Goal: Navigation & Orientation: Find specific page/section

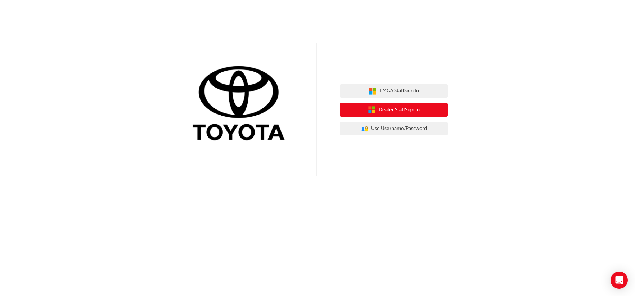
click at [404, 112] on span "Dealer Staff Sign In" at bounding box center [398, 110] width 41 height 8
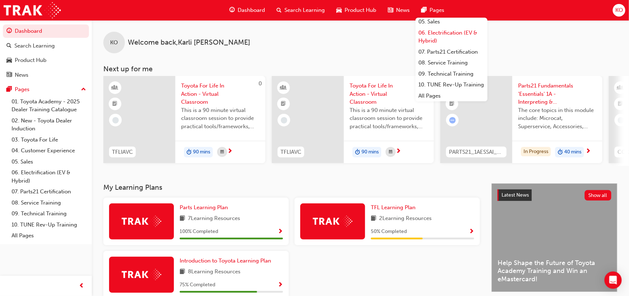
scroll to position [85, 0]
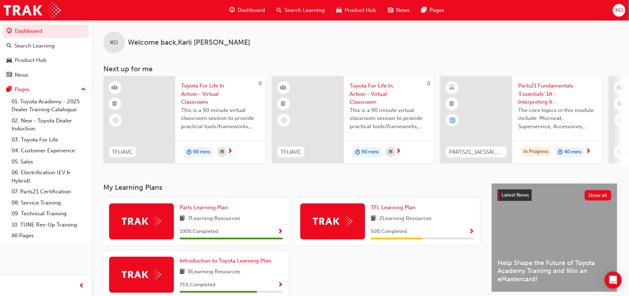
click at [621, 10] on span "KO" at bounding box center [619, 10] width 8 height 8
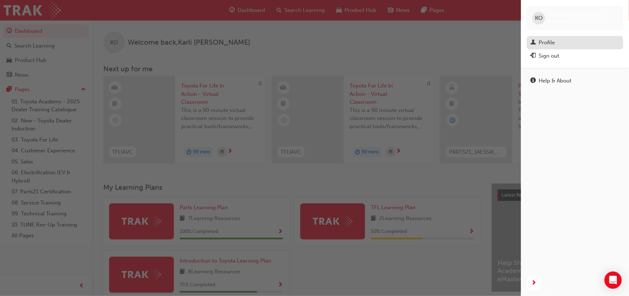
click at [550, 41] on div "Profile" at bounding box center [546, 42] width 16 height 8
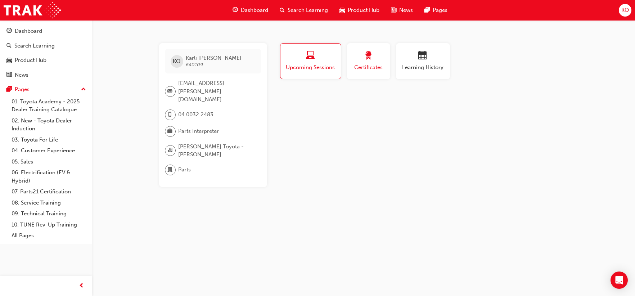
click at [373, 64] on span "Certificates" at bounding box center [368, 67] width 32 height 8
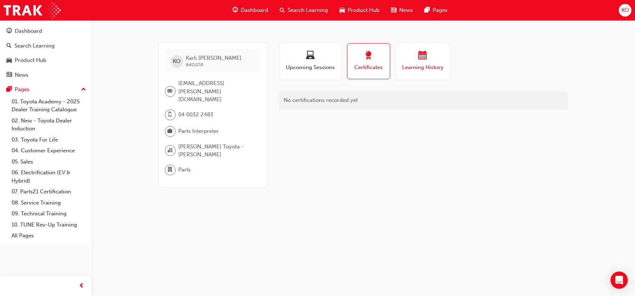
click at [418, 62] on div "Learning History" at bounding box center [422, 61] width 43 height 21
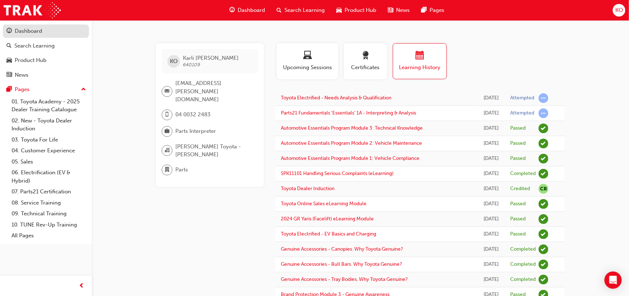
click at [33, 31] on div "Dashboard" at bounding box center [28, 31] width 27 height 8
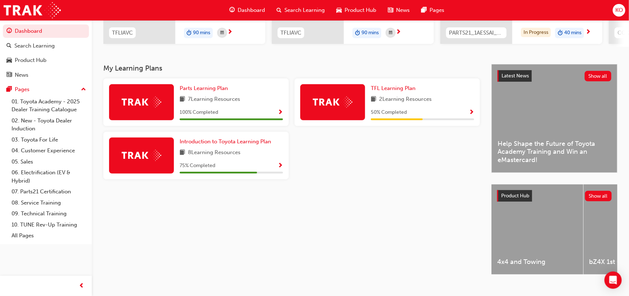
scroll to position [133, 0]
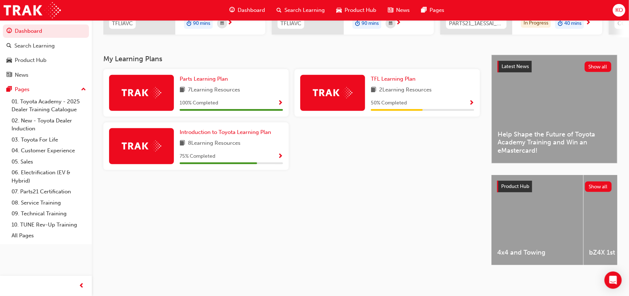
click at [405, 8] on span "News" at bounding box center [403, 10] width 14 height 8
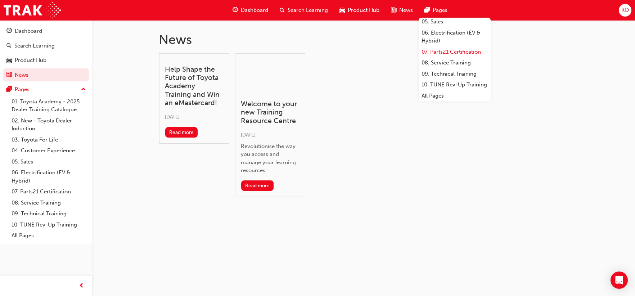
scroll to position [85, 0]
